Goal: Information Seeking & Learning: Find specific fact

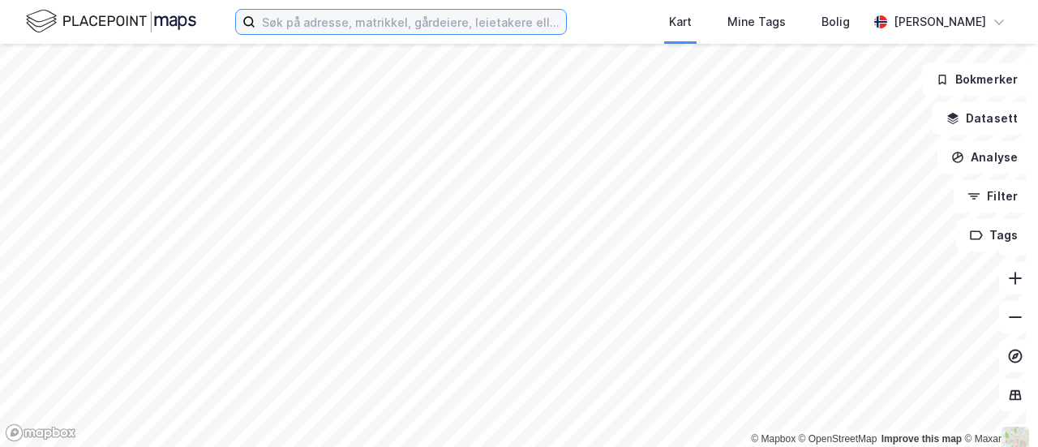
click at [349, 17] on input at bounding box center [410, 22] width 311 height 24
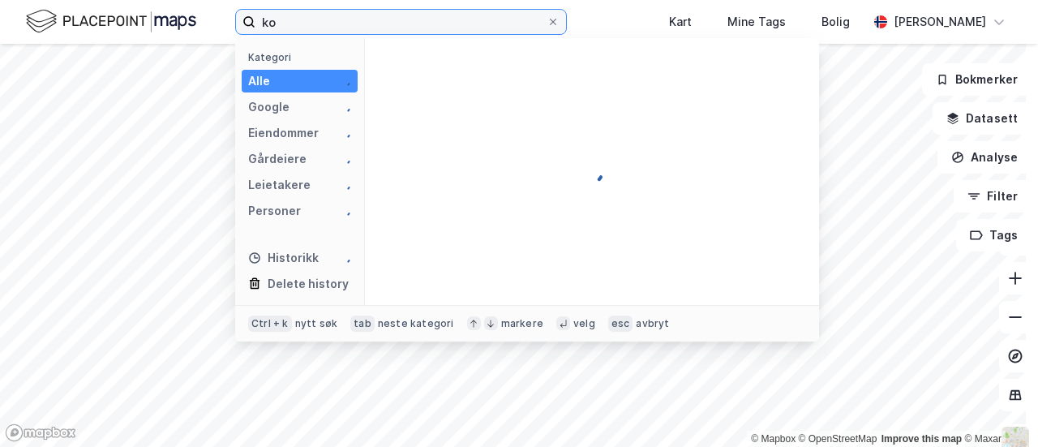
type input "k"
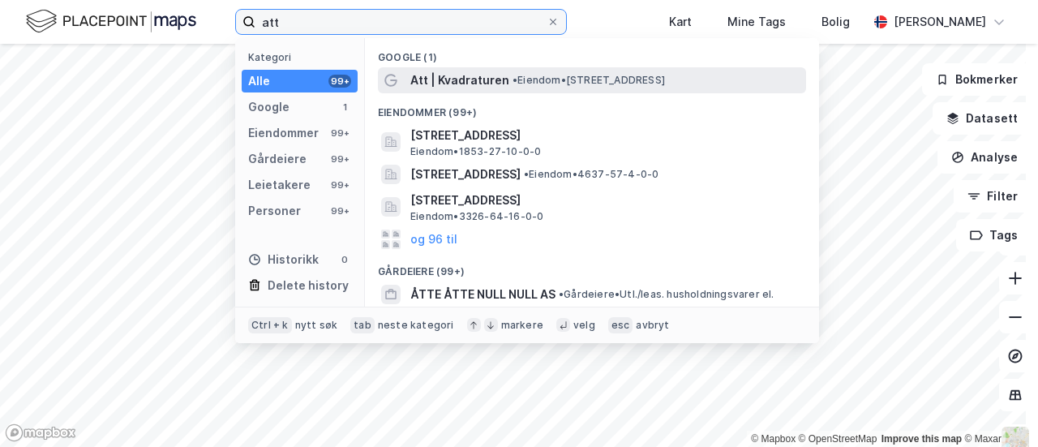
type input "att"
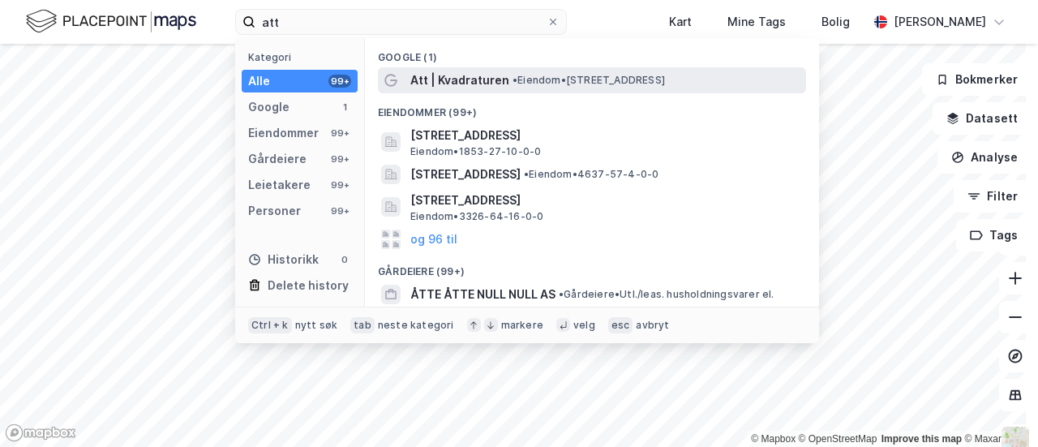
click at [561, 74] on span "• Eiendom • Kongens gate 5, 0153 Oslo" at bounding box center [588, 80] width 152 height 13
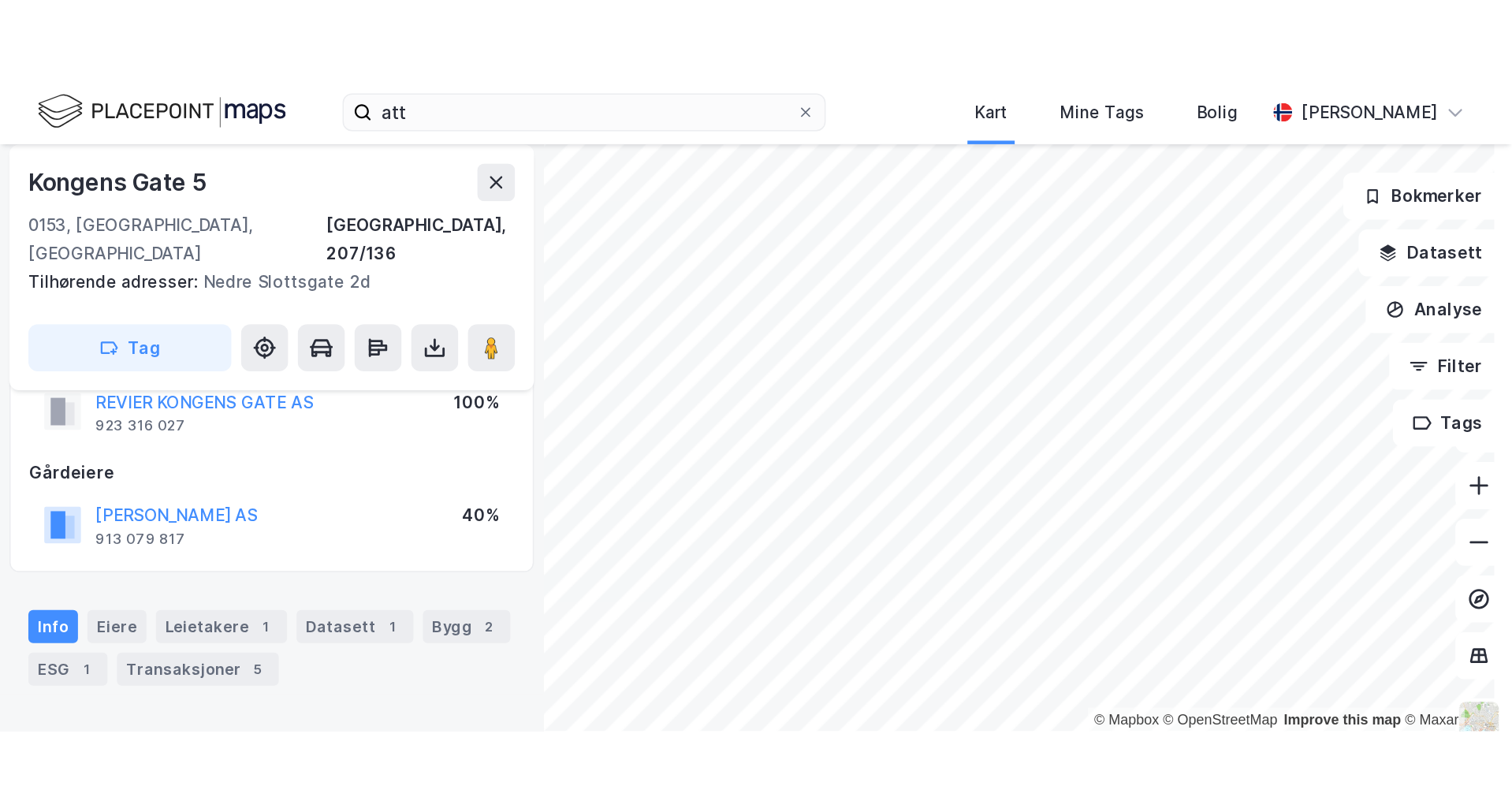
scroll to position [18, 0]
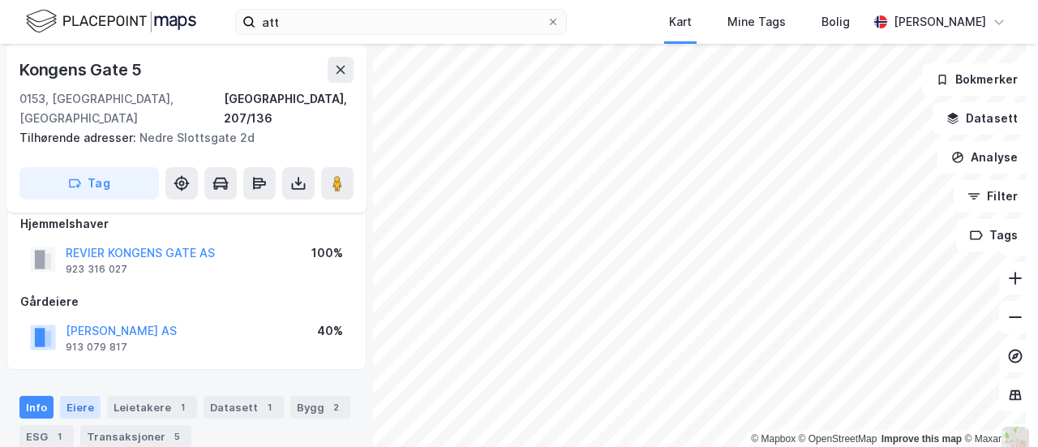
click at [80, 396] on div "Eiere" at bounding box center [80, 407] width 41 height 23
click at [0, 0] on button "REVIER KONGENS GATE AS" at bounding box center [0, 0] width 0 height 0
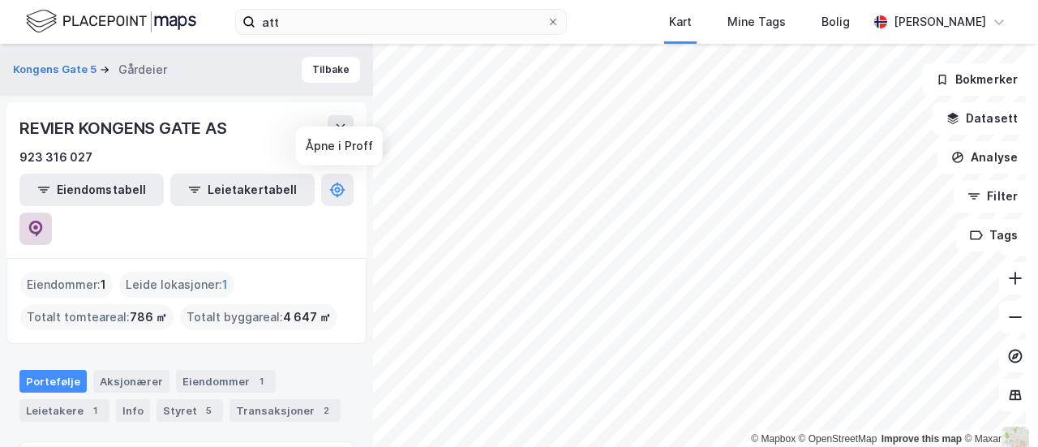
click at [52, 212] on button at bounding box center [35, 228] width 32 height 32
